Goal: Task Accomplishment & Management: Complete application form

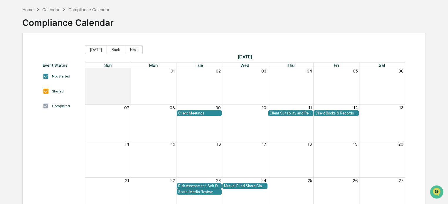
click at [56, 8] on div "Calendar" at bounding box center [50, 9] width 17 height 5
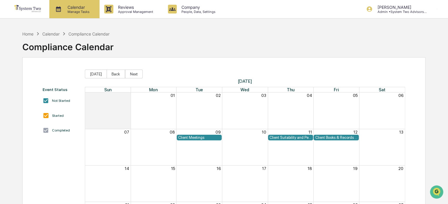
click at [81, 8] on p "Calendar" at bounding box center [78, 7] width 30 height 5
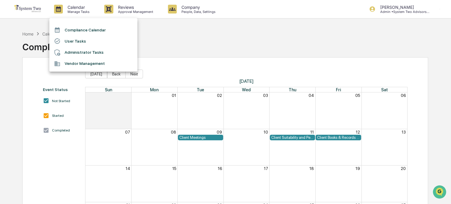
click at [124, 9] on div at bounding box center [225, 102] width 451 height 204
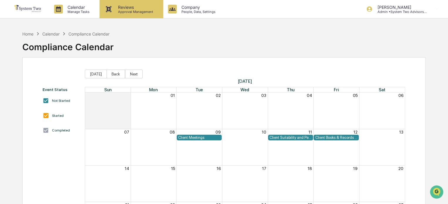
click at [124, 9] on p "Reviews" at bounding box center [134, 7] width 43 height 5
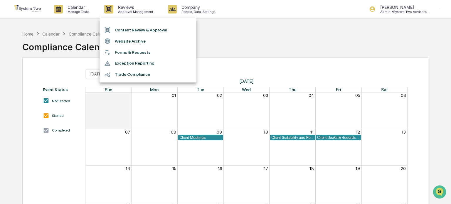
click at [131, 41] on li "Website Archive" at bounding box center [148, 41] width 97 height 11
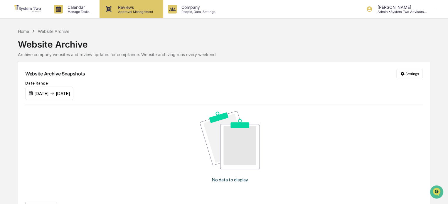
click at [133, 8] on p "Reviews" at bounding box center [134, 7] width 43 height 5
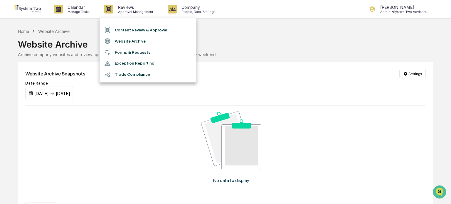
click at [133, 76] on li "Trade Compliance" at bounding box center [148, 74] width 97 height 11
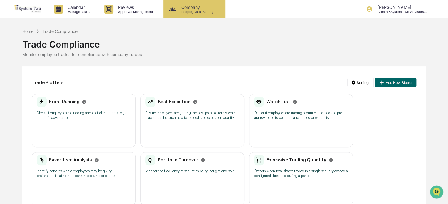
click at [193, 8] on p "Company" at bounding box center [198, 7] width 42 height 5
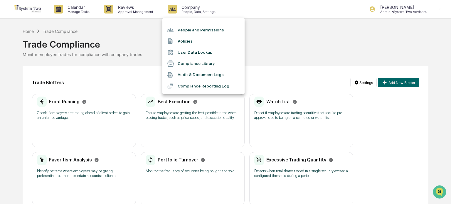
click at [187, 61] on li "Compliance Library" at bounding box center [203, 63] width 82 height 11
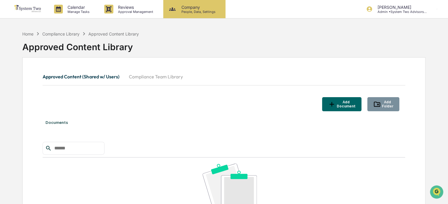
click at [195, 10] on p "People, Data, Settings" at bounding box center [198, 12] width 42 height 4
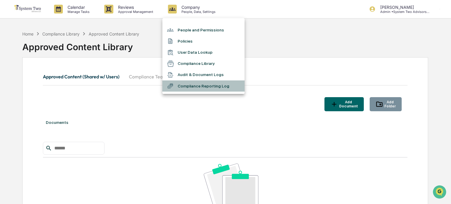
click at [193, 86] on li "Compliance Reporting Log" at bounding box center [203, 85] width 82 height 11
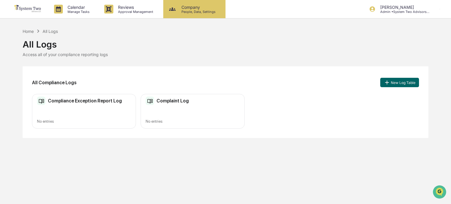
click at [200, 7] on p "Company" at bounding box center [198, 7] width 42 height 5
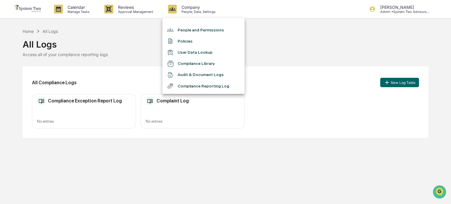
click at [208, 26] on li "People and Permissions" at bounding box center [203, 29] width 82 height 11
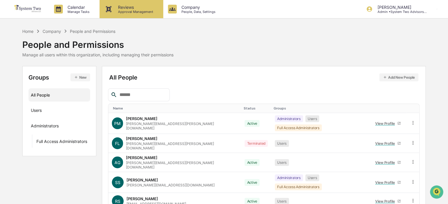
click at [141, 6] on p "Reviews" at bounding box center [134, 7] width 43 height 5
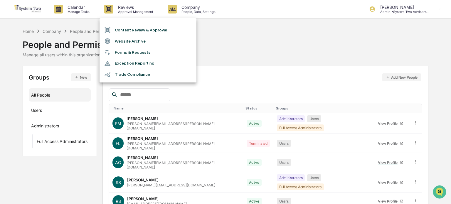
click at [135, 30] on li "Content Review & Approval" at bounding box center [148, 29] width 97 height 11
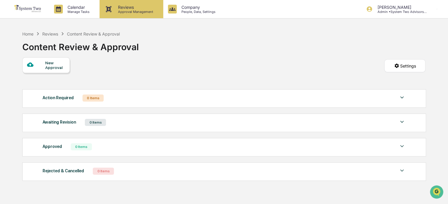
click at [138, 10] on p "Approval Management" at bounding box center [134, 12] width 43 height 4
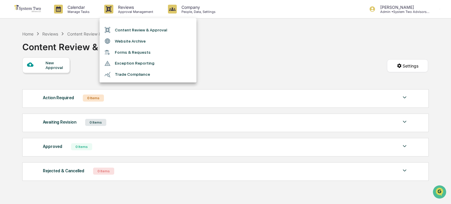
click at [132, 53] on li "Forms & Requests" at bounding box center [148, 52] width 97 height 11
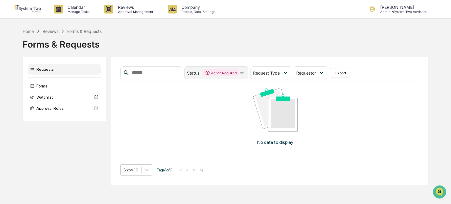
click at [245, 72] on icon at bounding box center [242, 73] width 6 height 6
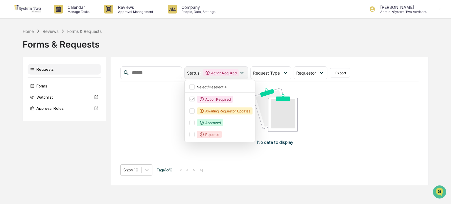
click at [245, 73] on icon at bounding box center [242, 73] width 6 height 6
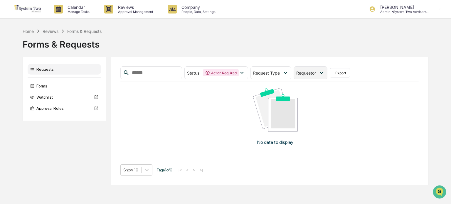
click at [325, 72] on icon at bounding box center [321, 73] width 6 height 6
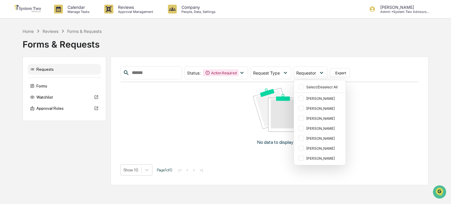
click at [221, 112] on div "No data to display" at bounding box center [275, 118] width 310 height 73
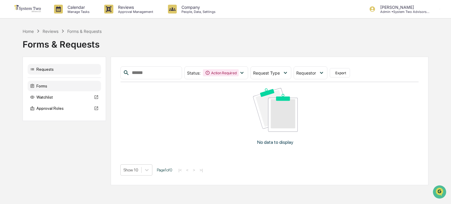
click at [42, 90] on div "Forms" at bounding box center [64, 86] width 73 height 11
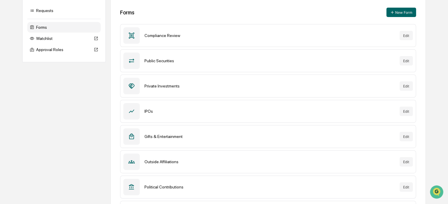
scroll to position [89, 0]
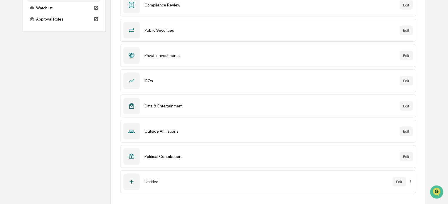
click at [135, 130] on div at bounding box center [131, 131] width 16 height 16
click at [407, 127] on button "Edit" at bounding box center [406, 131] width 13 height 9
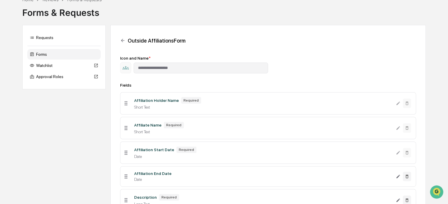
scroll to position [16, 0]
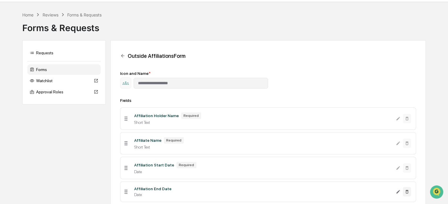
click at [229, 119] on div "Affiliation Holder Name Required" at bounding box center [262, 116] width 257 height 6
click at [161, 119] on div "Affiliation Holder Name Required" at bounding box center [262, 116] width 257 height 6
click at [125, 120] on icon at bounding box center [126, 119] width 3 height 4
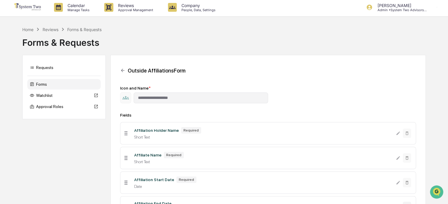
scroll to position [0, 0]
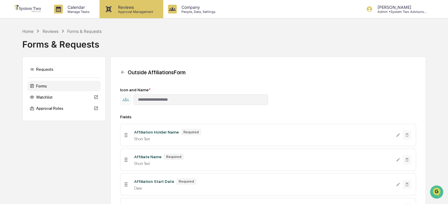
click at [133, 13] on p "Approval Management" at bounding box center [134, 12] width 43 height 4
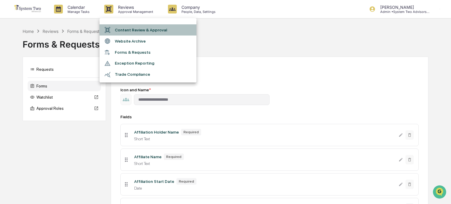
click at [139, 31] on li "Content Review & Approval" at bounding box center [148, 29] width 97 height 11
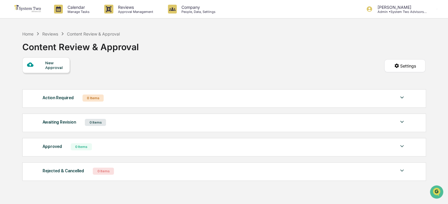
click at [53, 61] on div "New Approval" at bounding box center [55, 65] width 20 height 9
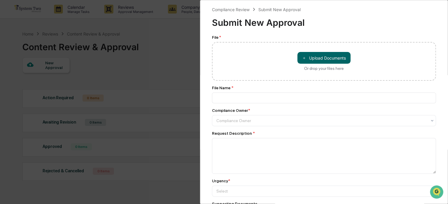
click at [165, 38] on div "Compliance Review Submit New Approval Submit New Approval File * ＋ Upload Docum…" at bounding box center [224, 102] width 448 height 204
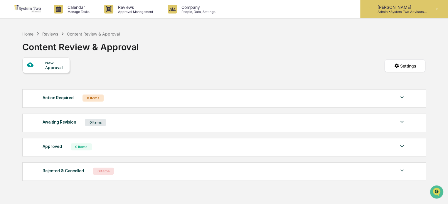
click at [389, 9] on p "[PERSON_NAME]" at bounding box center [400, 7] width 55 height 5
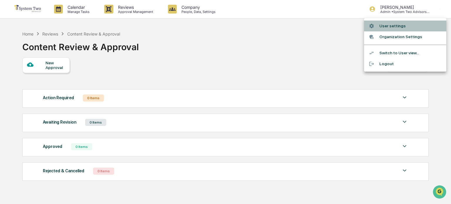
click at [395, 24] on li "User settings" at bounding box center [405, 26] width 82 height 11
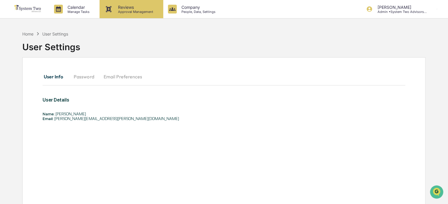
click at [133, 10] on p "Approval Management" at bounding box center [134, 12] width 43 height 4
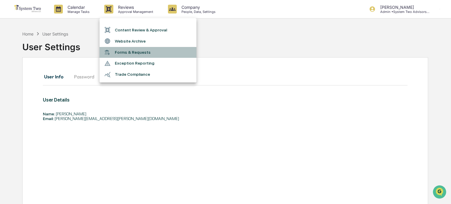
click at [130, 51] on li "Forms & Requests" at bounding box center [148, 52] width 97 height 11
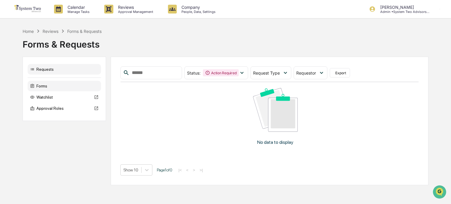
click at [47, 89] on div "Forms" at bounding box center [64, 86] width 73 height 11
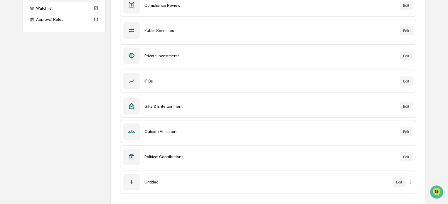
scroll to position [89, 0]
click at [155, 129] on div "Outside Affiliations" at bounding box center [270, 131] width 250 height 5
click at [403, 129] on button "Edit" at bounding box center [406, 131] width 13 height 9
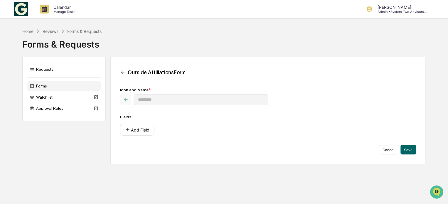
type input "**********"
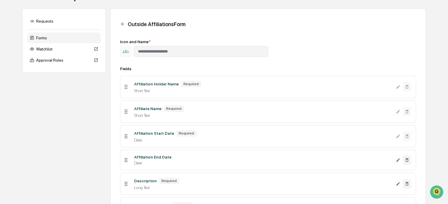
scroll to position [46, 0]
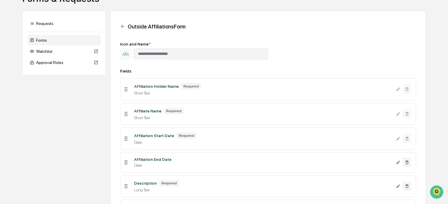
click at [170, 87] on div "Affiliation Holder Name" at bounding box center [156, 86] width 45 height 5
click at [126, 91] on icon at bounding box center [126, 89] width 6 height 6
click at [47, 59] on div "Approval Roles" at bounding box center [63, 62] width 73 height 11
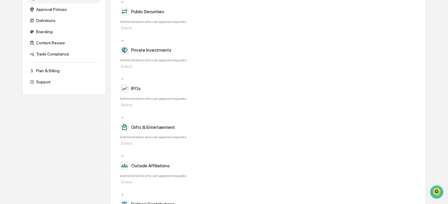
scroll to position [163, 0]
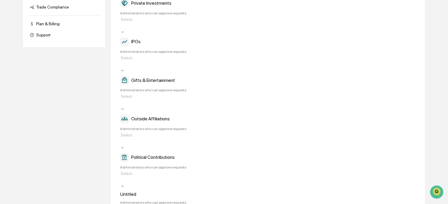
click at [125, 145] on icon at bounding box center [122, 147] width 5 height 5
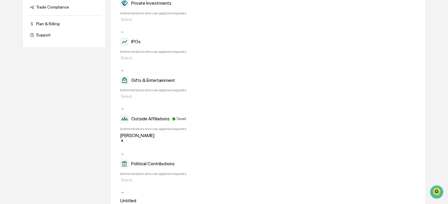
click at [242, 114] on div "Outside Affiliations Saved Administrators who can approve requests: option [PER…" at bounding box center [268, 135] width 296 height 42
click at [125, 152] on icon at bounding box center [122, 154] width 5 height 5
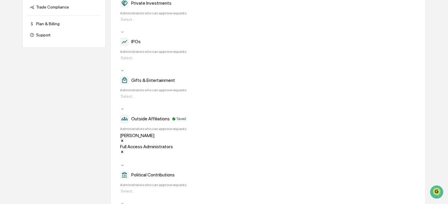
click at [124, 139] on icon "Remove Sahadev Shivarthy" at bounding box center [122, 141] width 4 height 4
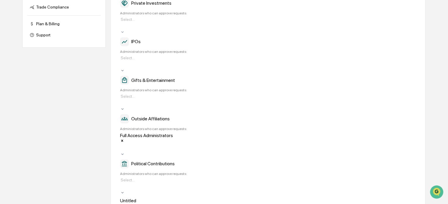
click at [235, 114] on div "Outside Affiliations Administrators who can approve requests: option [PERSON_NA…" at bounding box center [268, 135] width 296 height 42
click at [125, 190] on icon at bounding box center [122, 192] width 5 height 5
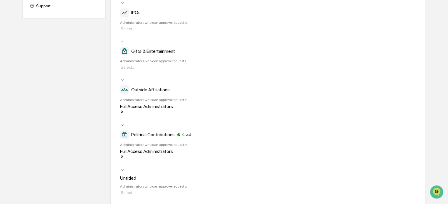
scroll to position [215, 0]
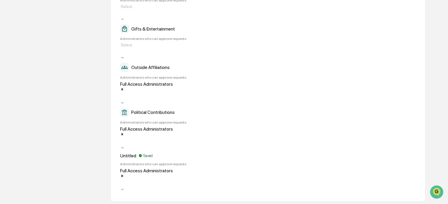
click at [353, 162] on div "Administrators who can approve requests:" at bounding box center [268, 164] width 296 height 4
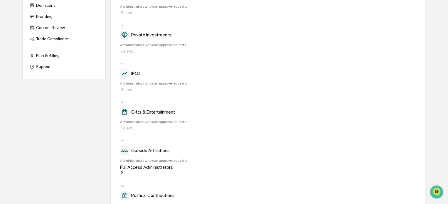
scroll to position [127, 0]
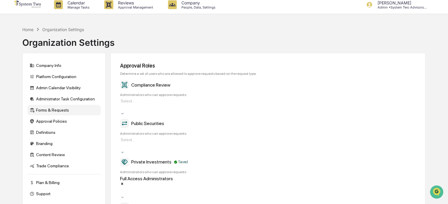
scroll to position [0, 0]
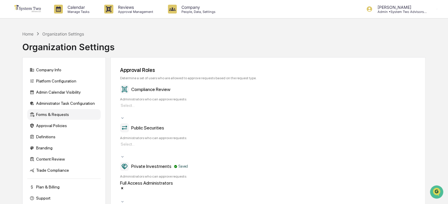
click at [125, 116] on icon at bounding box center [122, 118] width 5 height 5
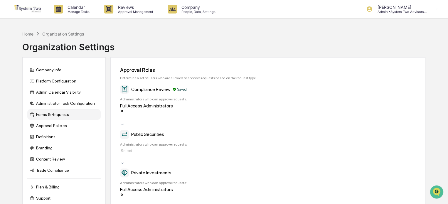
click at [188, 67] on div "Approval Roles" at bounding box center [268, 70] width 296 height 6
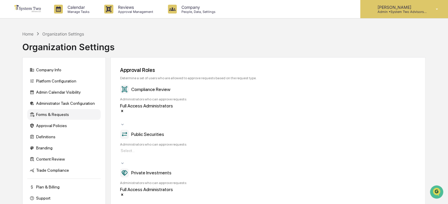
click at [387, 13] on p "Admin • System Two Advisors, L.P." at bounding box center [400, 12] width 55 height 4
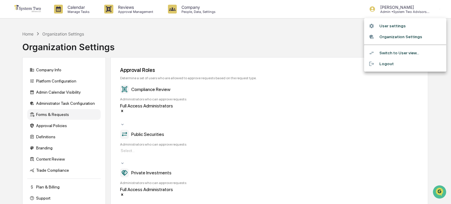
click at [390, 26] on li "User settings" at bounding box center [405, 26] width 82 height 11
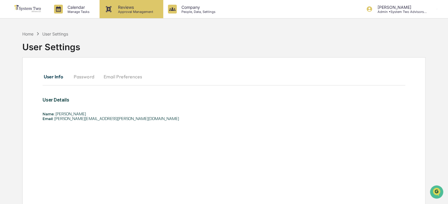
click at [130, 9] on p "Reviews" at bounding box center [134, 7] width 43 height 5
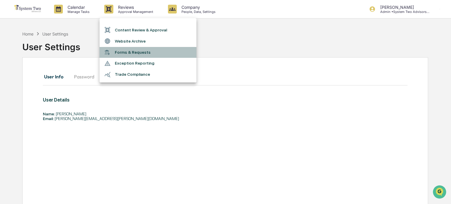
click at [141, 48] on li "Forms & Requests" at bounding box center [148, 52] width 97 height 11
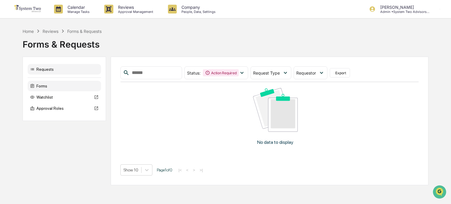
click at [45, 88] on div "Forms" at bounding box center [64, 86] width 73 height 11
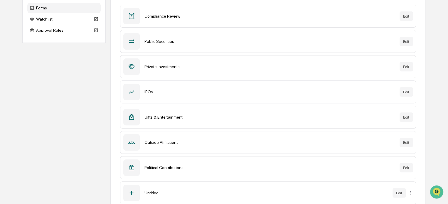
scroll to position [89, 0]
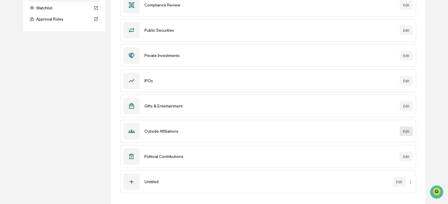
click at [406, 132] on button "Edit" at bounding box center [406, 131] width 13 height 9
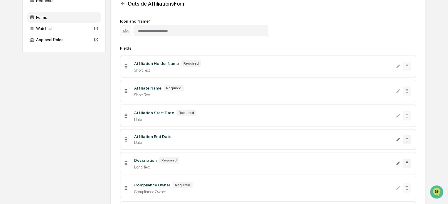
scroll to position [59, 0]
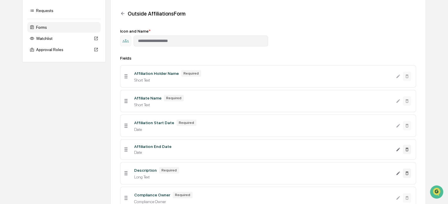
click at [246, 76] on div "Affiliation Holder Name Required" at bounding box center [262, 73] width 257 height 6
click at [126, 77] on icon at bounding box center [126, 76] width 3 height 4
click at [38, 9] on div "Requests" at bounding box center [63, 10] width 73 height 11
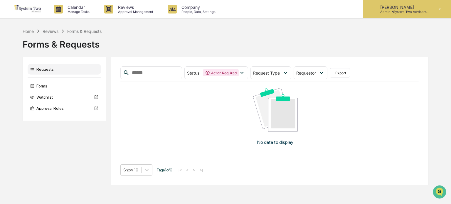
click at [390, 11] on p "Admin • System Two Advisors, L.P." at bounding box center [403, 12] width 55 height 4
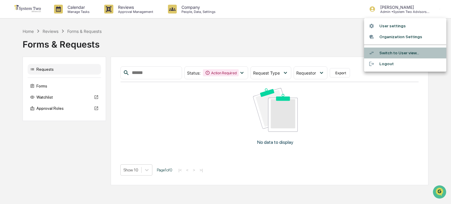
click at [395, 55] on li "Switch to User view..." at bounding box center [405, 53] width 82 height 11
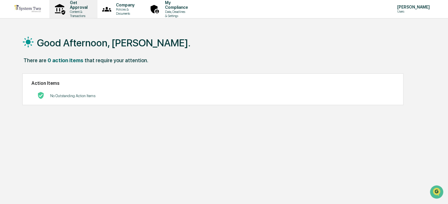
click at [84, 2] on div "Get Approval Content & Transactions" at bounding box center [73, 9] width 42 height 18
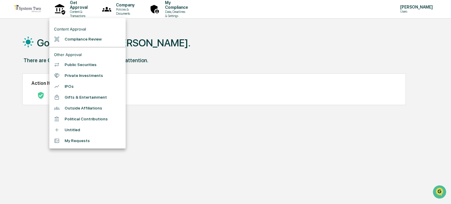
click at [88, 109] on li "Outside Affiliations" at bounding box center [87, 108] width 76 height 11
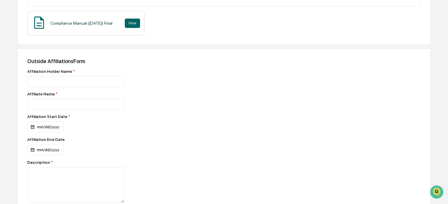
scroll to position [206, 0]
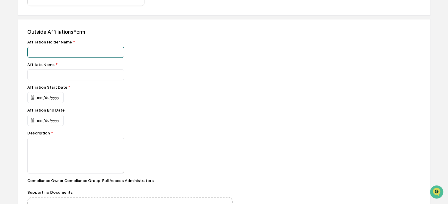
click at [66, 51] on input at bounding box center [75, 52] width 97 height 11
type input "**********"
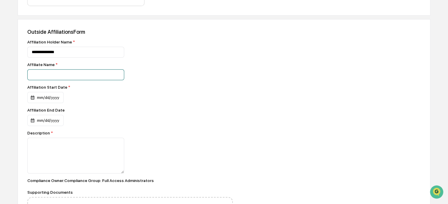
click at [64, 58] on input at bounding box center [75, 52] width 97 height 11
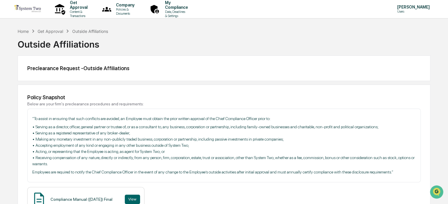
click at [398, 11] on p "Users" at bounding box center [413, 11] width 40 height 4
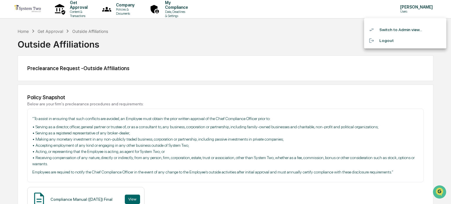
click at [392, 31] on li "Switch to Admin view..." at bounding box center [405, 29] width 82 height 11
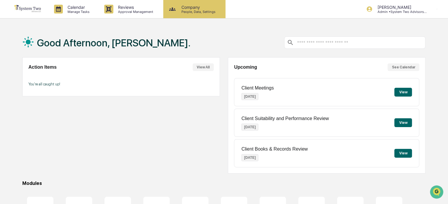
click at [176, 9] on icon at bounding box center [172, 9] width 9 height 9
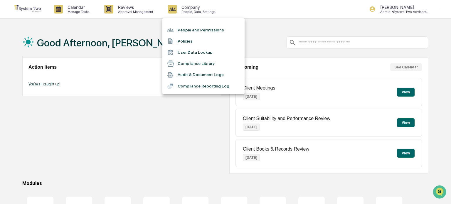
click at [195, 31] on li "People and Permissions" at bounding box center [203, 29] width 82 height 11
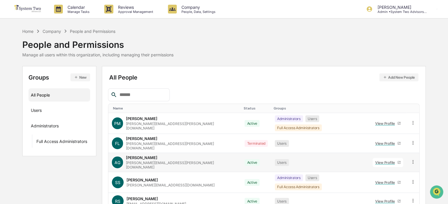
click at [383, 160] on div "View Profile" at bounding box center [386, 162] width 22 height 4
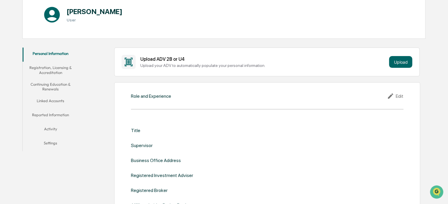
scroll to position [88, 0]
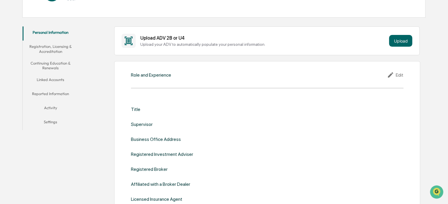
click at [60, 91] on button "Reported Information" at bounding box center [51, 95] width 56 height 14
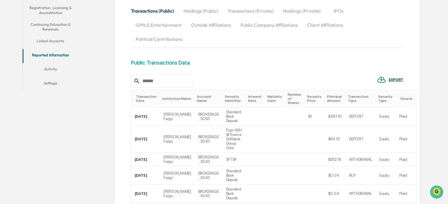
scroll to position [118, 0]
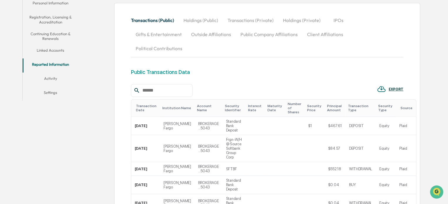
click at [52, 79] on button "Activity" at bounding box center [51, 80] width 56 height 14
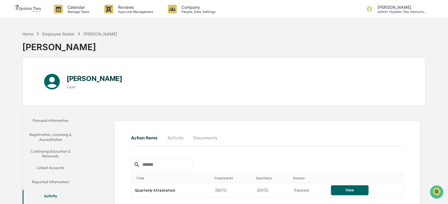
scroll to position [28, 0]
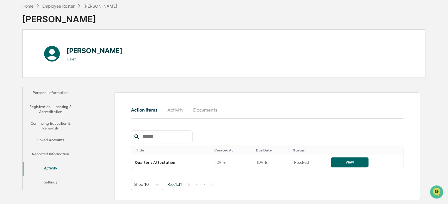
click at [170, 109] on button "Activity" at bounding box center [175, 110] width 26 height 14
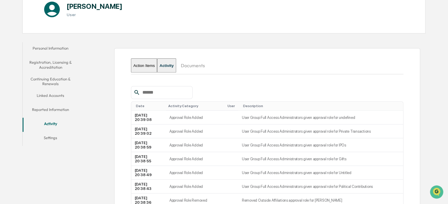
scroll to position [62, 0]
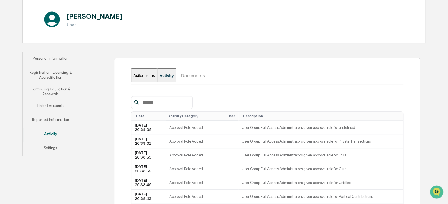
click at [38, 56] on button "Personal Information" at bounding box center [51, 59] width 56 height 14
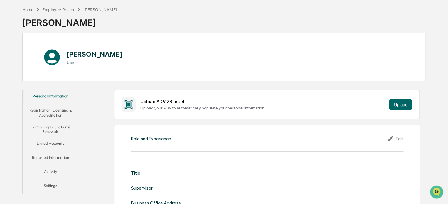
scroll to position [19, 0]
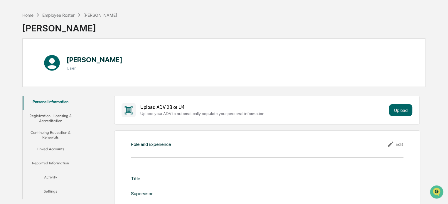
click at [63, 116] on button "Registration, Licensing & Accreditation" at bounding box center [51, 118] width 56 height 17
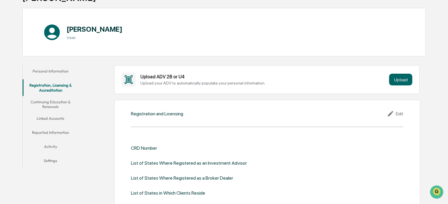
scroll to position [48, 0]
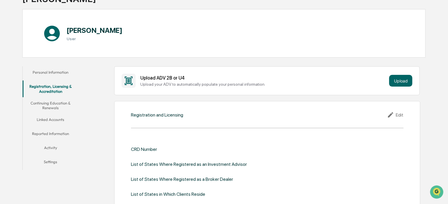
click at [53, 104] on button "Continuing Education & Renewals" at bounding box center [51, 105] width 56 height 17
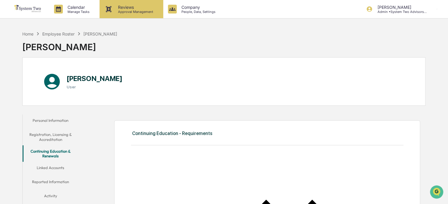
click at [131, 11] on p "Approval Management" at bounding box center [134, 12] width 43 height 4
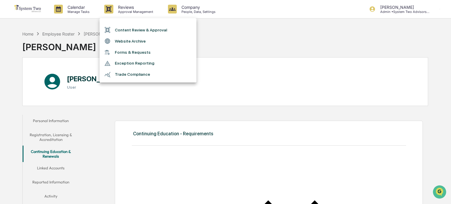
click at [134, 51] on li "Forms & Requests" at bounding box center [148, 52] width 97 height 11
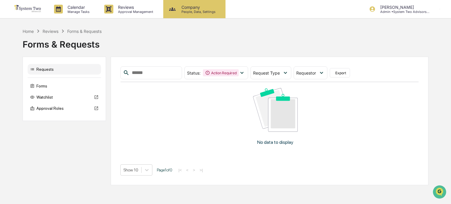
click at [189, 6] on p "Company" at bounding box center [198, 7] width 42 height 5
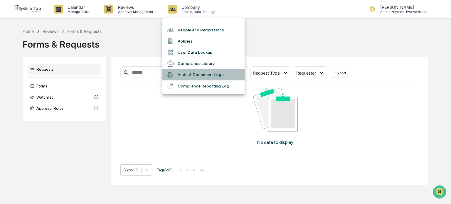
click at [205, 71] on li "Audit & Document Logs" at bounding box center [203, 74] width 82 height 11
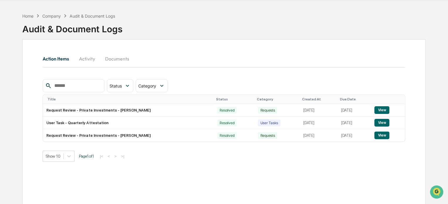
scroll to position [28, 0]
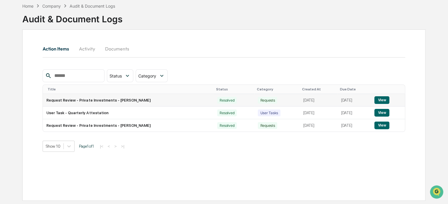
click at [380, 100] on button "View" at bounding box center [382, 100] width 15 height 8
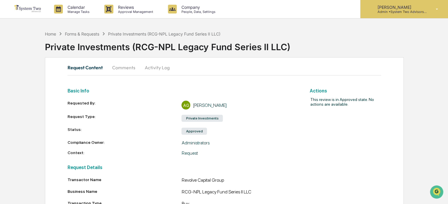
click at [403, 7] on p "[PERSON_NAME]" at bounding box center [400, 7] width 55 height 5
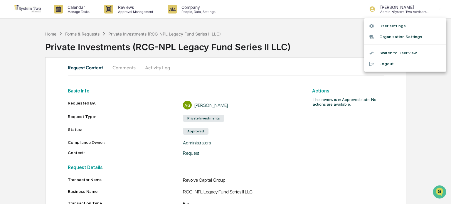
click at [392, 49] on li "Switch to User view..." at bounding box center [405, 53] width 82 height 11
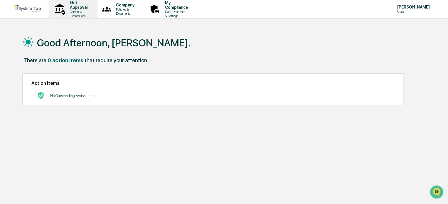
click at [82, 7] on p "Get Approval" at bounding box center [77, 4] width 25 height 9
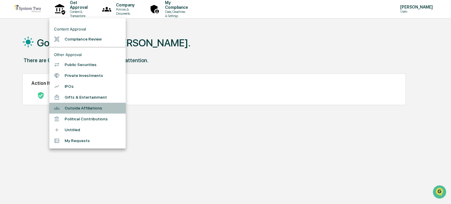
click at [102, 110] on li "Outside Affiliations" at bounding box center [87, 108] width 76 height 11
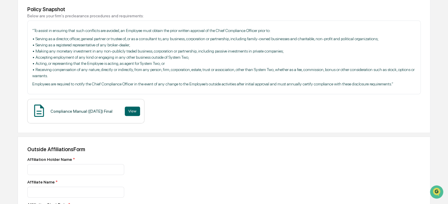
scroll to position [176, 0]
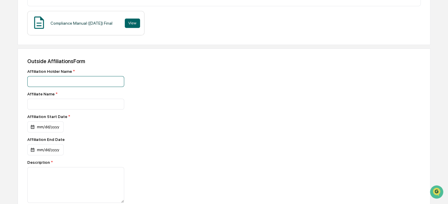
click at [44, 79] on input at bounding box center [75, 81] width 97 height 11
type input "**********"
drag, startPoint x: 63, startPoint y: 83, endPoint x: 33, endPoint y: 73, distance: 31.3
click at [33, 73] on div "**********" at bounding box center [130, 78] width 206 height 18
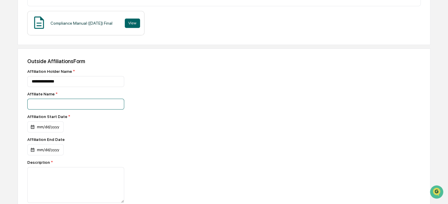
drag, startPoint x: 53, startPoint y: 104, endPoint x: 53, endPoint y: 101, distance: 3.3
click at [53, 87] on input at bounding box center [75, 81] width 97 height 11
paste input "**********"
type input "**********"
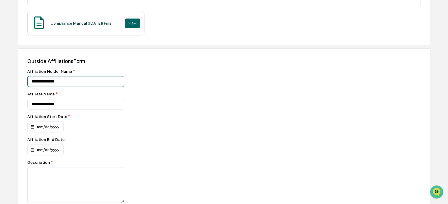
drag, startPoint x: 67, startPoint y: 79, endPoint x: 16, endPoint y: 79, distance: 50.8
click at [16, 79] on div "Home Get Approval Outside Affiliations Outside Affiliations Preclearance Reques…" at bounding box center [224, 72] width 448 height 440
type input "**********"
click at [32, 128] on div "mm/dd/yyyy" at bounding box center [45, 126] width 36 height 11
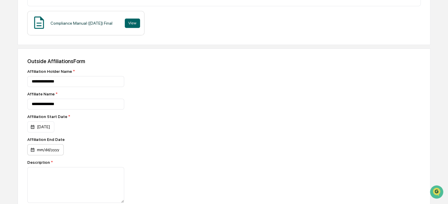
click at [33, 132] on div "mm/dd/yyyy" at bounding box center [40, 126] width 27 height 11
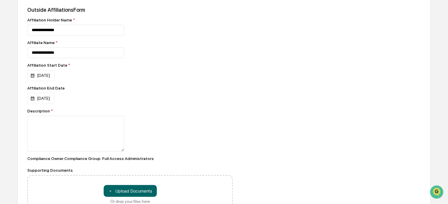
scroll to position [266, 0]
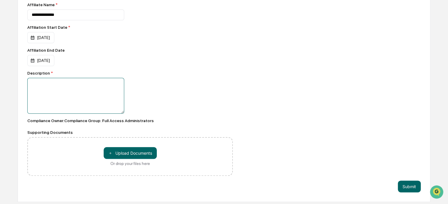
click at [36, 83] on textarea at bounding box center [75, 96] width 97 height 36
type textarea "**********"
